Goal: Task Accomplishment & Management: Complete application form

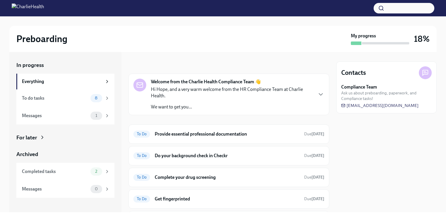
scroll to position [107, 0]
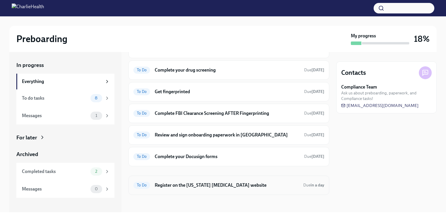
click at [201, 191] on div "To Do Register on the [US_STATE] [MEDICAL_DATA] website Due in a day" at bounding box center [228, 184] width 201 height 19
click at [193, 182] on h6 "Register on the [US_STATE] [MEDICAL_DATA] website" at bounding box center [227, 185] width 144 height 6
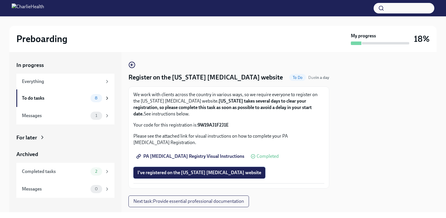
scroll to position [13, 0]
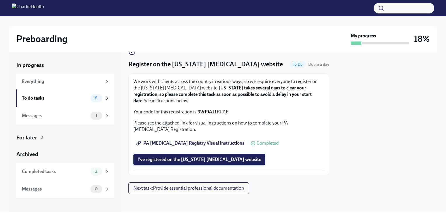
click at [201, 159] on span "I've registered on the [US_STATE] [MEDICAL_DATA] website" at bounding box center [199, 159] width 124 height 6
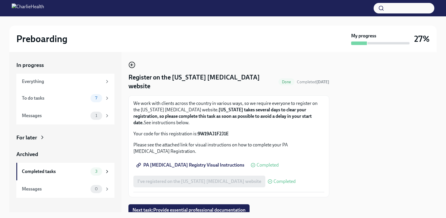
click at [130, 63] on circle "button" at bounding box center [132, 65] width 6 height 6
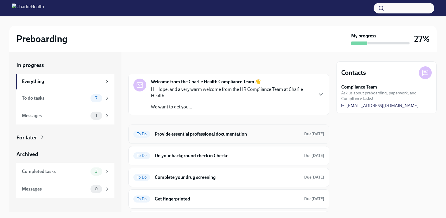
scroll to position [79, 0]
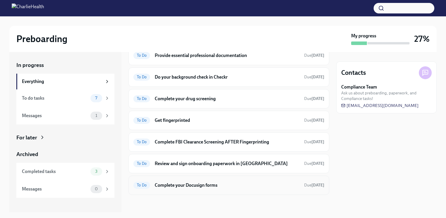
click at [208, 175] on div "To Do Complete your Docusign forms Due [DATE]" at bounding box center [228, 184] width 201 height 19
click at [216, 186] on h6 "Complete your Docusign forms" at bounding box center [227, 185] width 145 height 6
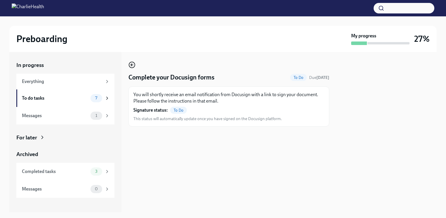
click at [130, 66] on icon "button" at bounding box center [131, 64] width 7 height 7
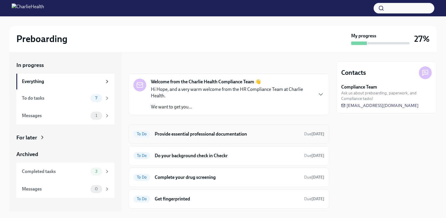
scroll to position [79, 0]
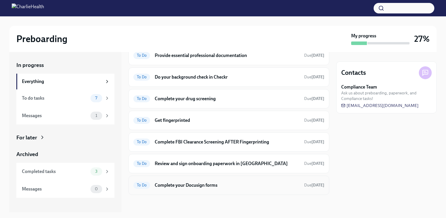
click at [255, 186] on h6 "Complete your Docusign forms" at bounding box center [227, 185] width 145 height 6
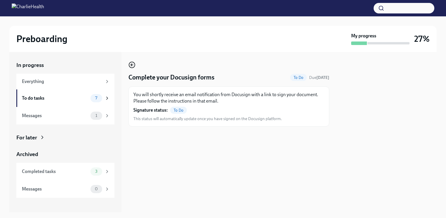
click at [132, 65] on icon "button" at bounding box center [131, 65] width 1 height 2
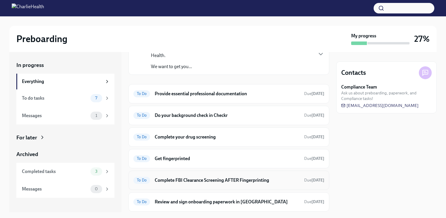
scroll to position [36, 0]
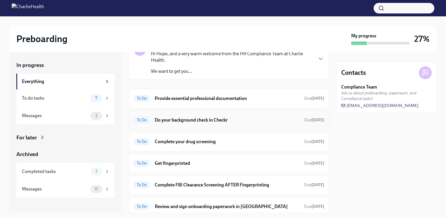
click at [204, 124] on div "To Do Do your background check in Checkr Due [DATE]" at bounding box center [228, 119] width 201 height 19
click at [193, 120] on h6 "Do your background check in Checkr" at bounding box center [227, 120] width 145 height 6
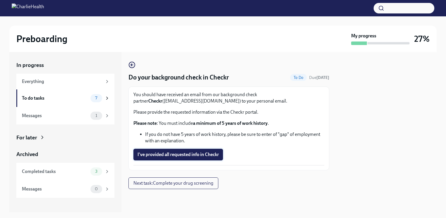
click at [203, 155] on span "I've provided all requested info in Checkr" at bounding box center [177, 154] width 81 height 6
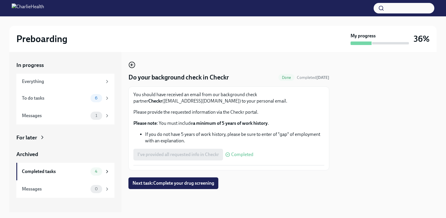
click at [134, 63] on icon "button" at bounding box center [131, 64] width 7 height 7
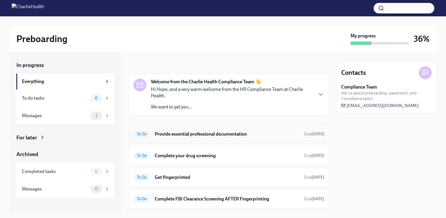
click at [236, 132] on h6 "Provide essential professional documentation" at bounding box center [227, 134] width 145 height 6
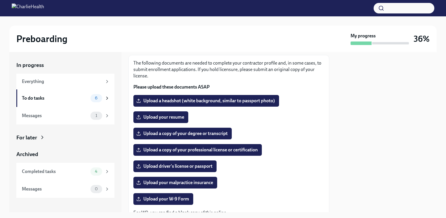
scroll to position [33, 0]
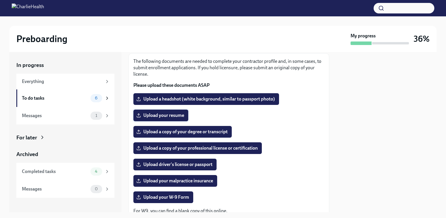
click at [169, 111] on label "Upload your resume" at bounding box center [160, 115] width 55 height 12
click at [0, 0] on input "Upload your resume" at bounding box center [0, 0] width 0 height 0
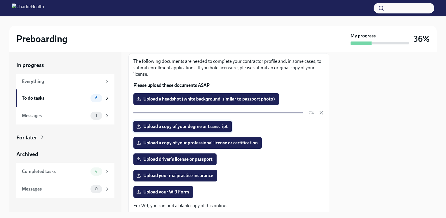
click at [204, 131] on label "Upload a copy of your degree or transcript" at bounding box center [182, 127] width 98 height 12
click at [0, 0] on input "Upload a copy of your degree or transcript" at bounding box center [0, 0] width 0 height 0
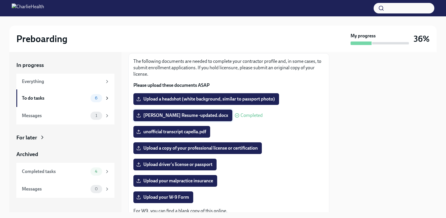
scroll to position [48, 0]
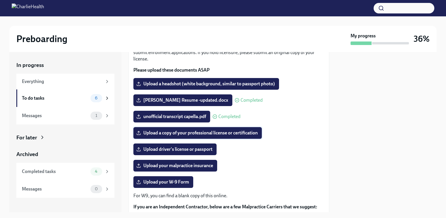
click at [212, 137] on label "Upload a copy of your professional license or certification" at bounding box center [197, 133] width 128 height 12
click at [0, 0] on input "Upload a copy of your professional license or certification" at bounding box center [0, 0] width 0 height 0
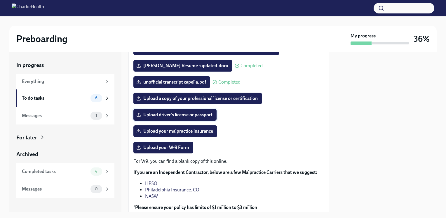
scroll to position [0, 0]
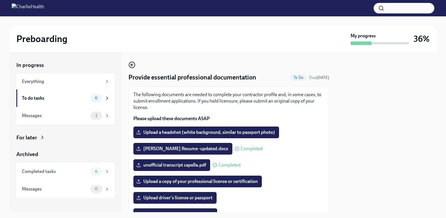
click at [134, 67] on icon "button" at bounding box center [131, 64] width 7 height 7
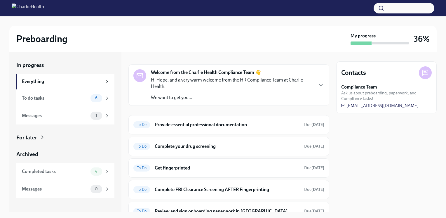
scroll to position [9, 0]
click at [233, 114] on div "Welcome from the Charlie Health Compliance Team 👋 Hi Hope, and a very warm welc…" at bounding box center [228, 154] width 201 height 178
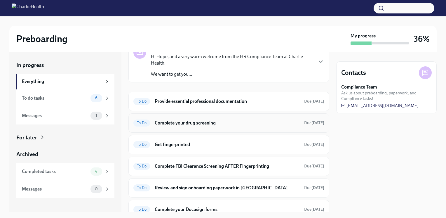
scroll to position [34, 0]
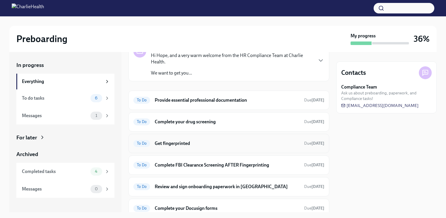
click at [173, 142] on h6 "Get fingerprinted" at bounding box center [227, 143] width 145 height 6
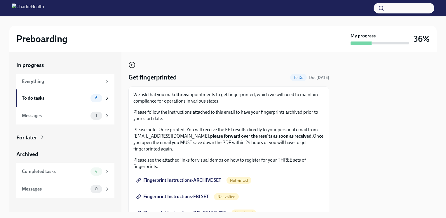
click at [135, 68] on icon "button" at bounding box center [131, 64] width 7 height 7
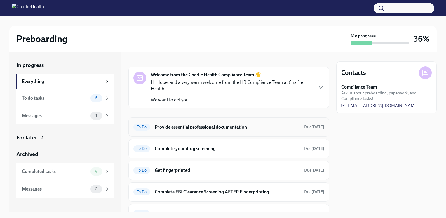
scroll to position [5, 0]
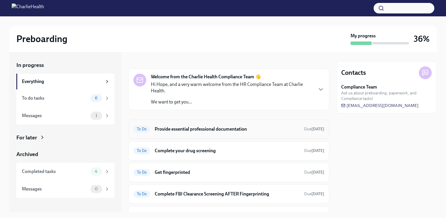
click at [194, 134] on div "To Do Provide essential professional documentation Due [DATE]" at bounding box center [228, 128] width 201 height 19
click at [183, 132] on div "To Do Provide essential professional documentation Due [DATE]" at bounding box center [228, 128] width 191 height 9
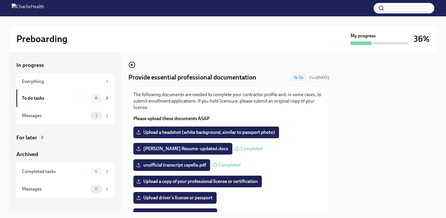
click at [130, 64] on icon "button" at bounding box center [131, 64] width 7 height 7
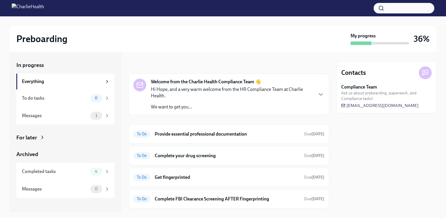
scroll to position [57, 0]
